Goal: Ask a question

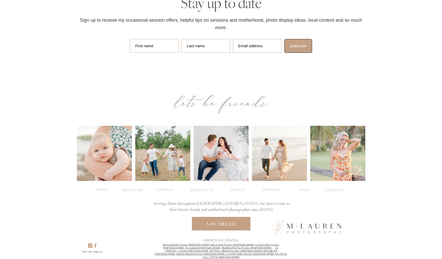
scroll to position [2249, 0]
click at [274, 189] on div "seniors" at bounding box center [272, 189] width 20 height 5
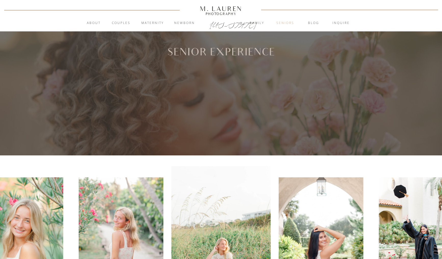
click at [288, 24] on nav "Seniors" at bounding box center [286, 23] width 28 height 5
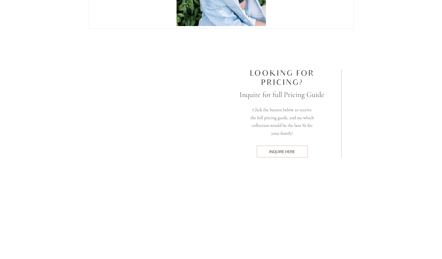
scroll to position [1455, 0]
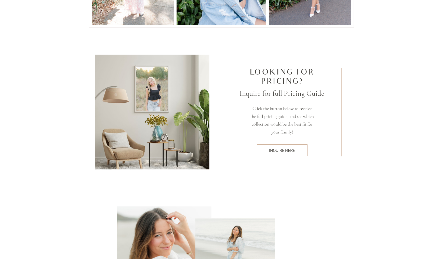
click at [271, 91] on h3 "Inquire for full Pricing Guide" at bounding box center [282, 93] width 85 height 11
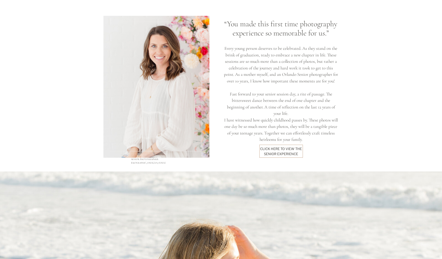
scroll to position [388, 0]
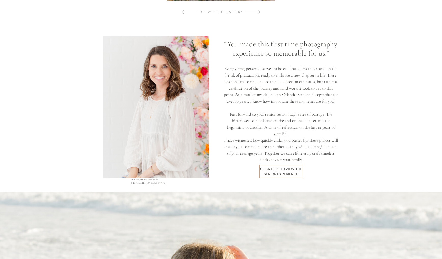
click at [279, 170] on div "click here to view the senior experience" at bounding box center [282, 170] width 44 height 9
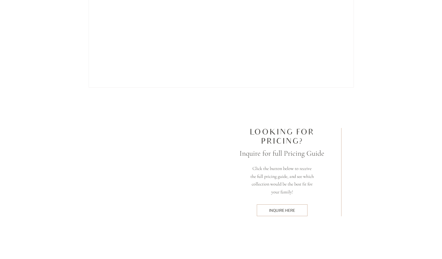
scroll to position [1395, 0]
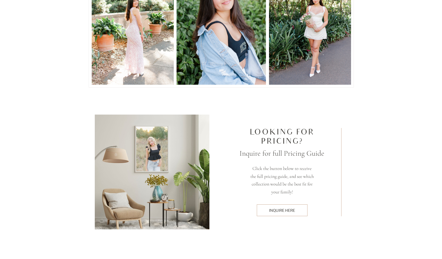
click at [269, 139] on h2 "Looking for pricing?" at bounding box center [283, 137] width 98 height 18
drag, startPoint x: 285, startPoint y: 214, endPoint x: 286, endPoint y: 210, distance: 4.2
click at [285, 214] on div at bounding box center [282, 210] width 51 height 12
click at [286, 209] on div "Inquire here" at bounding box center [282, 210] width 45 height 5
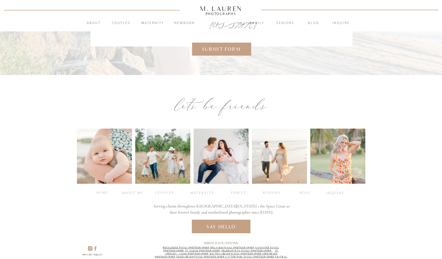
scroll to position [216, 0]
